Goal: Browse casually: Explore the website without a specific task or goal

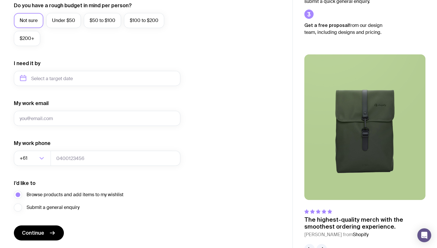
scroll to position [244, 0]
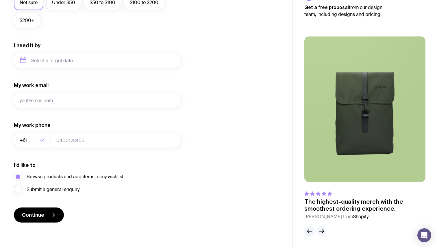
click at [322, 229] on icon "button" at bounding box center [321, 230] width 7 height 7
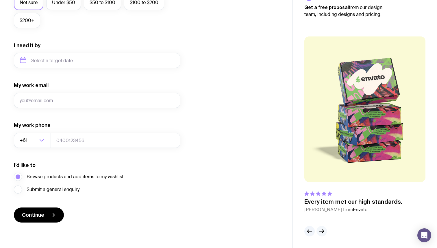
click at [322, 229] on icon "button" at bounding box center [321, 230] width 7 height 7
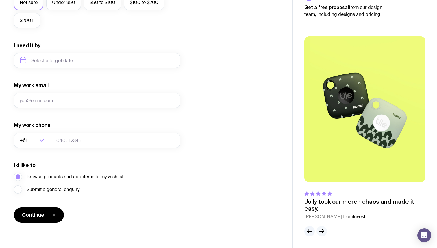
click at [322, 229] on icon "button" at bounding box center [321, 230] width 7 height 7
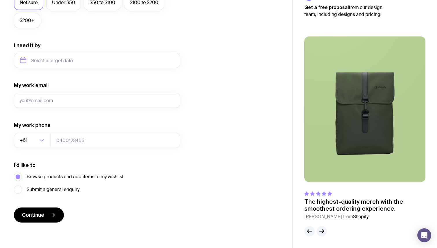
scroll to position [0, 0]
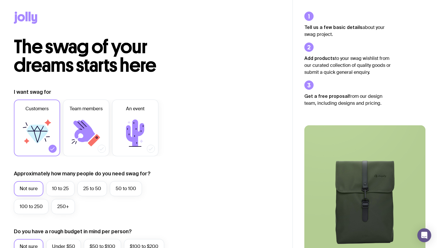
click at [24, 14] on icon at bounding box center [25, 18] width 23 height 12
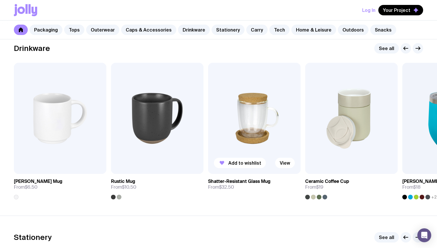
scroll to position [849, 0]
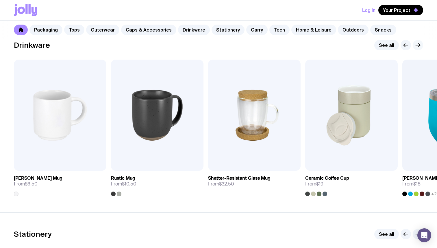
click at [416, 50] on button "button" at bounding box center [418, 45] width 10 height 10
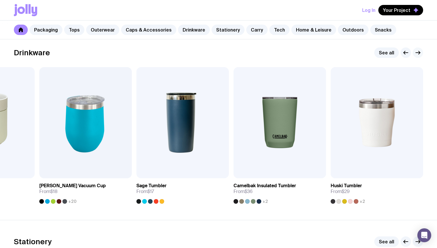
scroll to position [843, 0]
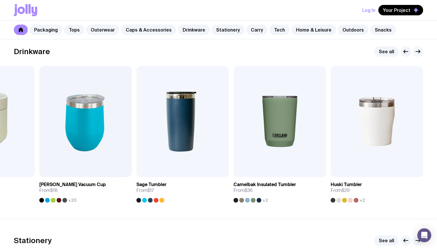
click at [417, 48] on icon "button" at bounding box center [417, 51] width 7 height 7
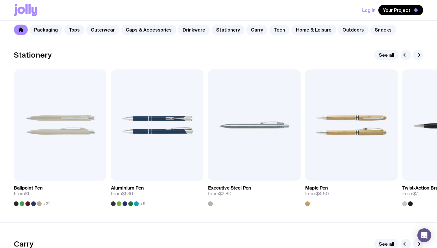
scroll to position [1029, 0]
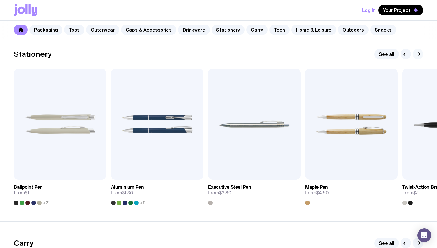
click at [418, 51] on icon "button" at bounding box center [417, 54] width 7 height 7
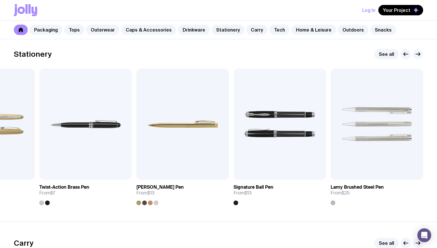
click at [418, 51] on icon "button" at bounding box center [417, 54] width 7 height 7
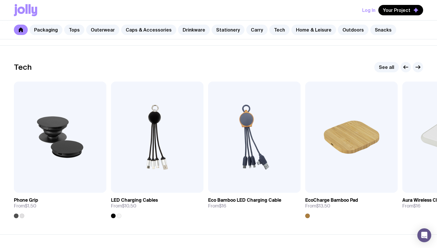
scroll to position [1393, 0]
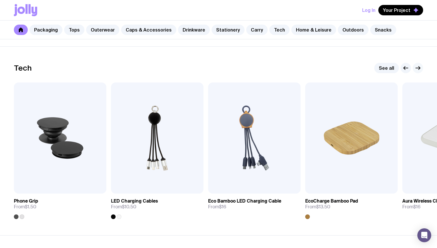
click at [419, 66] on icon "button" at bounding box center [418, 67] width 1 height 3
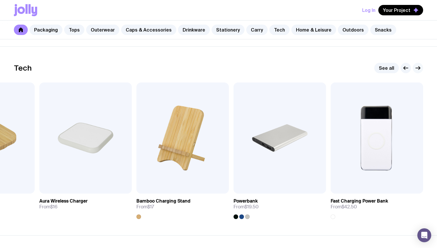
click at [419, 66] on icon "button" at bounding box center [418, 67] width 1 height 3
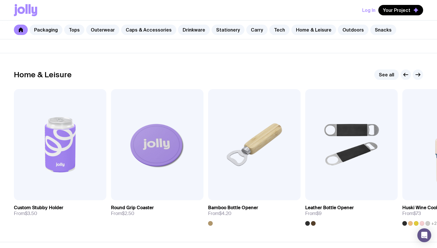
scroll to position [1603, 0]
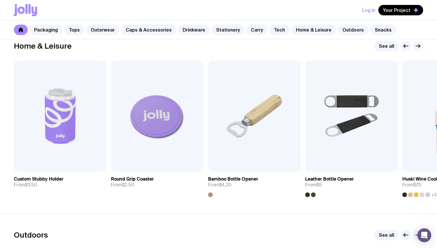
click at [420, 45] on icon "button" at bounding box center [417, 45] width 7 height 7
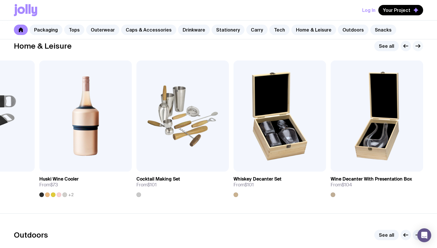
click at [420, 45] on icon "button" at bounding box center [417, 45] width 7 height 7
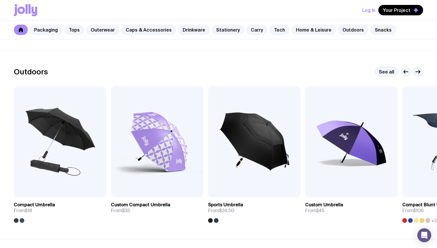
scroll to position [1773, 0]
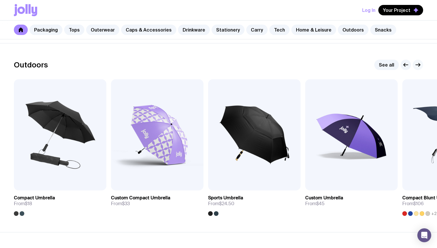
click at [418, 65] on icon "button" at bounding box center [417, 64] width 7 height 7
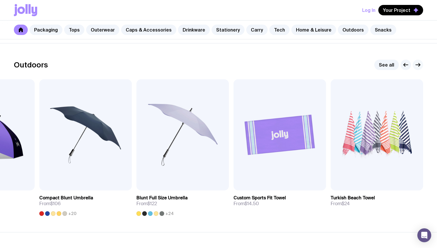
click at [418, 65] on icon "button" at bounding box center [417, 64] width 7 height 7
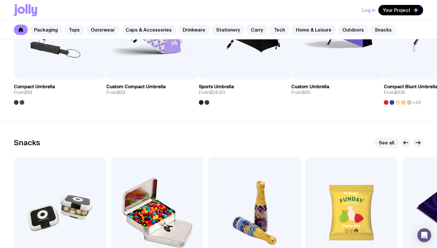
scroll to position [1959, 0]
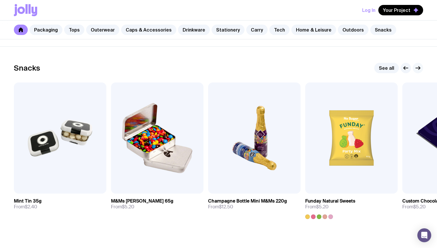
click at [419, 67] on icon "button" at bounding box center [418, 67] width 1 height 3
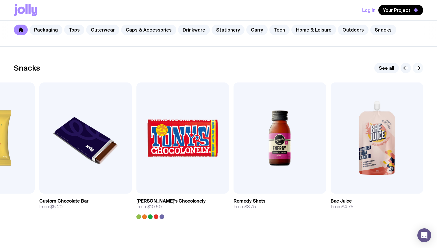
click at [419, 67] on icon "button" at bounding box center [418, 67] width 1 height 3
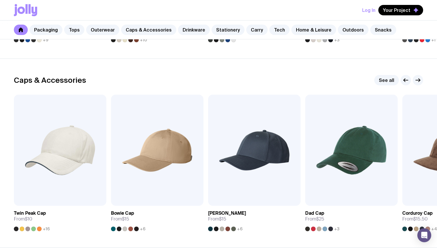
scroll to position [642, 0]
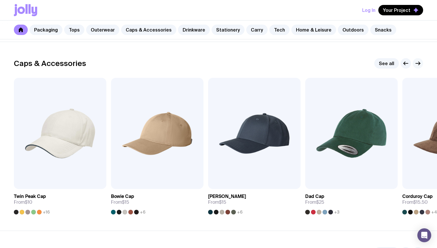
click at [420, 62] on icon "button" at bounding box center [418, 63] width 1 height 3
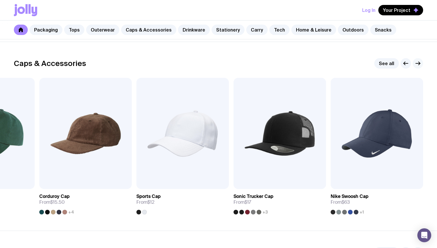
click at [420, 62] on icon "button" at bounding box center [418, 63] width 1 height 3
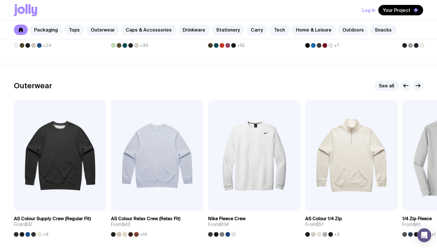
scroll to position [427, 0]
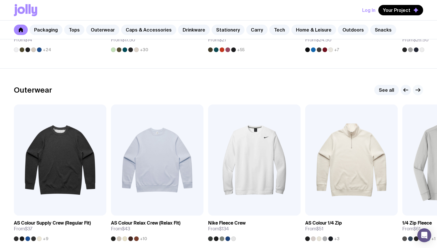
click at [419, 92] on icon "button" at bounding box center [417, 89] width 7 height 7
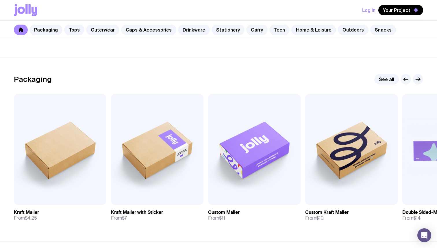
scroll to position [71, 0]
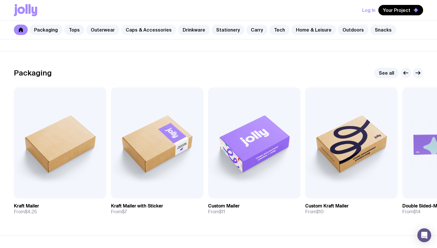
click at [144, 31] on link "Caps & Accessories" at bounding box center [148, 30] width 55 height 10
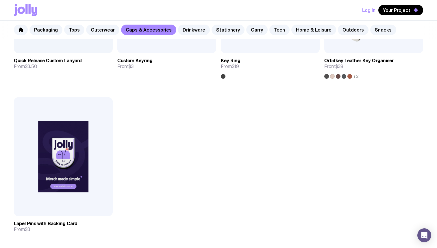
scroll to position [1116, 0]
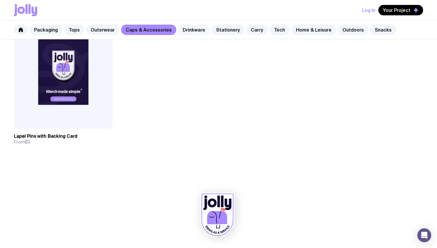
click at [190, 30] on link "Drinkware" at bounding box center [194, 30] width 32 height 10
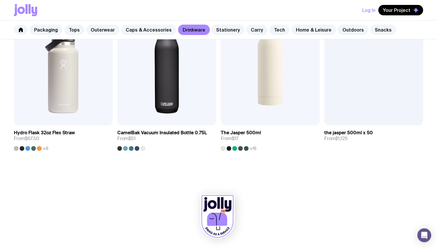
scroll to position [958, 0]
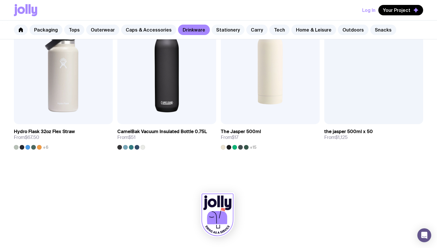
click at [215, 28] on link "Stationery" at bounding box center [228, 30] width 33 height 10
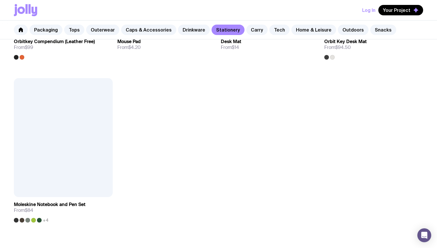
scroll to position [1048, 0]
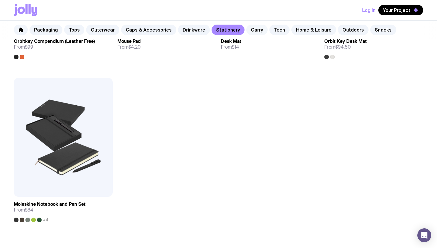
click at [251, 27] on link "Carry" at bounding box center [256, 30] width 21 height 10
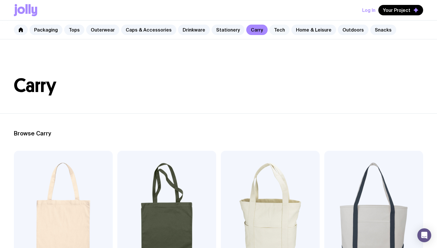
click at [270, 31] on link "Tech" at bounding box center [279, 30] width 20 height 10
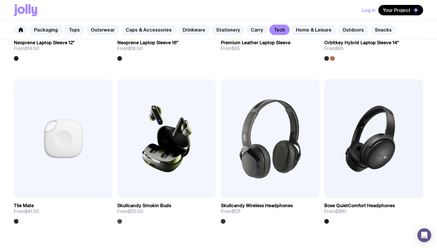
scroll to position [1120, 0]
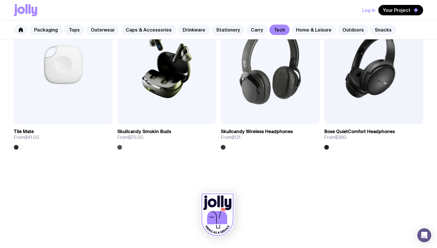
click at [307, 27] on link "Home & Leisure" at bounding box center [313, 30] width 45 height 10
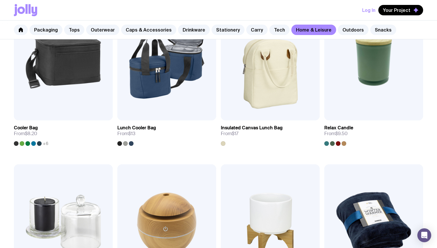
scroll to position [812, 0]
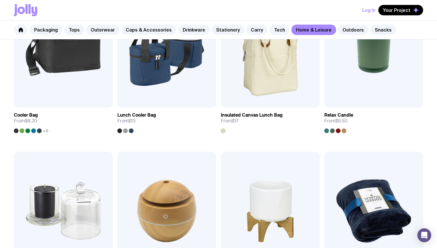
click at [245, 114] on h3 "Insulated Canvas Lunch Bag" at bounding box center [252, 115] width 62 height 6
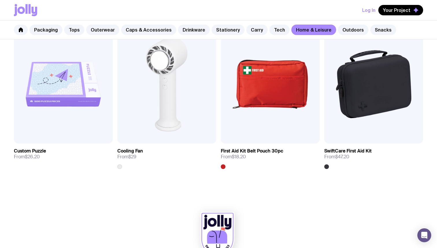
scroll to position [1259, 0]
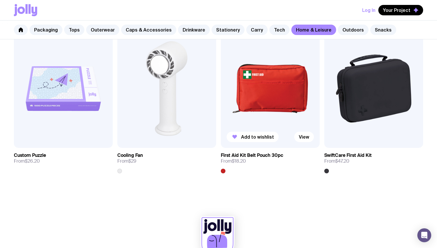
scroll to position [1120, 0]
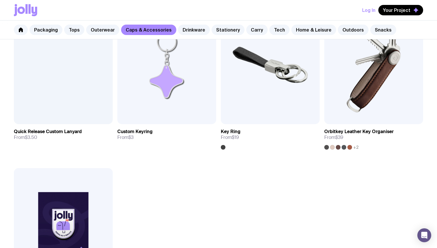
scroll to position [71, 0]
